Goal: Task Accomplishment & Management: Use online tool/utility

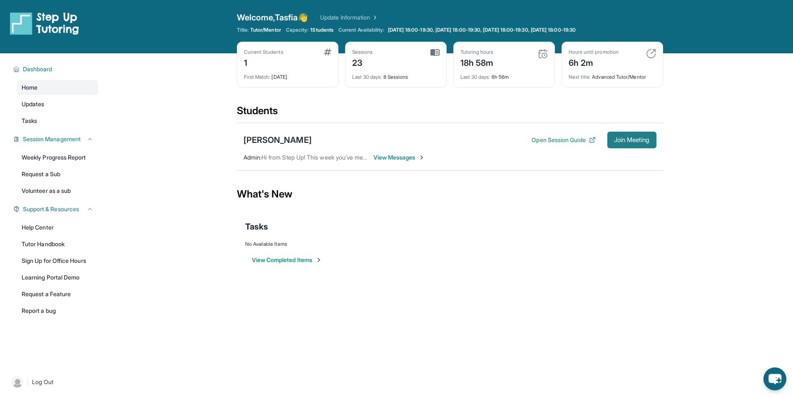
click at [648, 142] on span "Join Meeting" at bounding box center [632, 139] width 36 height 5
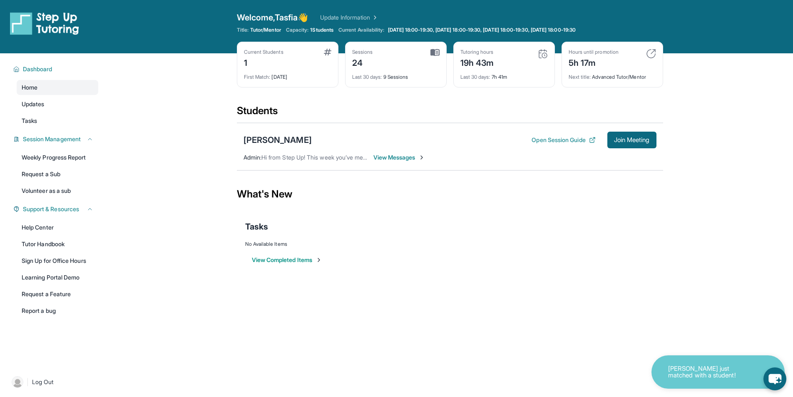
click at [610, 251] on div "View Completed Items" at bounding box center [450, 259] width 410 height 25
